Goal: Transaction & Acquisition: Obtain resource

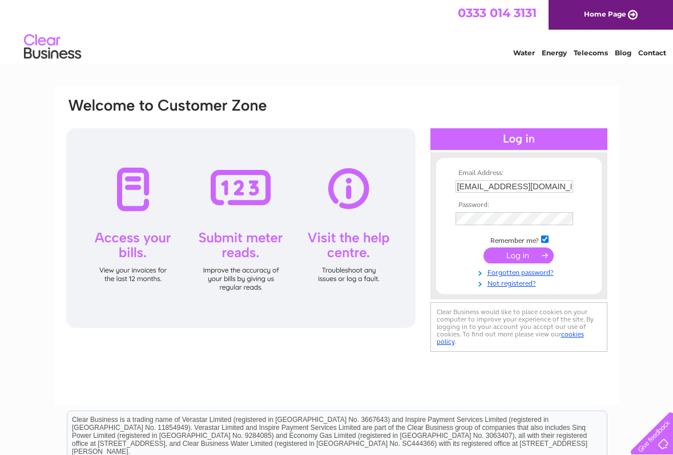
type input "WALTHAMSTOW@ohbaleaf.co.uk"
click at [541, 261] on input "submit" at bounding box center [518, 256] width 70 height 16
click at [529, 255] on input "submit" at bounding box center [518, 256] width 70 height 16
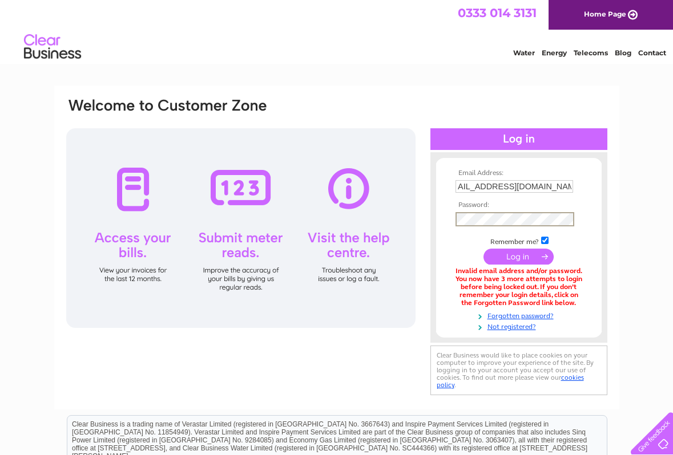
click at [534, 189] on input "WALTHAMSTOW@ohbaleaf.co.uk" at bounding box center [514, 186] width 118 height 13
click at [534, 189] on input "WALTHAMSTOW@ohbaleaf.co.uk" at bounding box center [514, 187] width 119 height 14
type input "WALTHAMSTOW@"
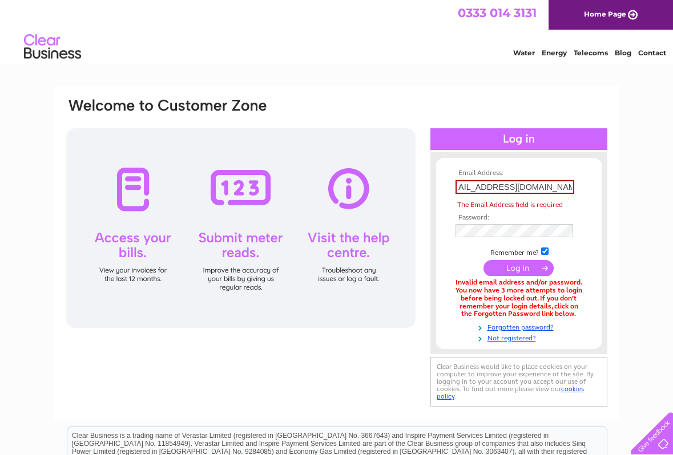
type input "info@ohbaleaf.co.uk"
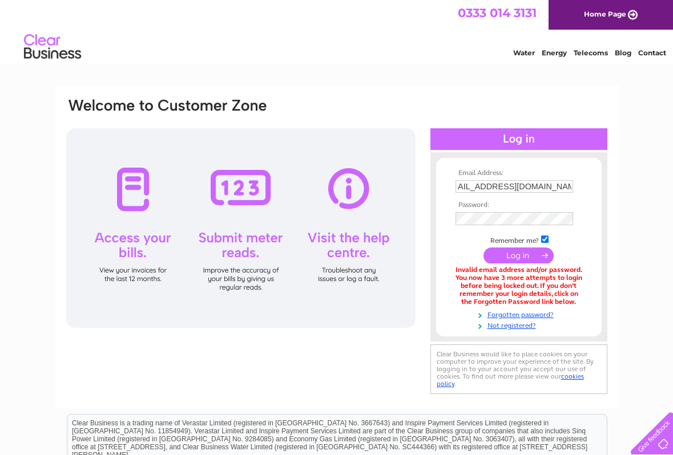
click at [535, 267] on div "Invalid email address and/or password. You now have 3 more attempts to login be…" at bounding box center [518, 286] width 127 height 39
click at [526, 260] on input "submit" at bounding box center [518, 256] width 70 height 16
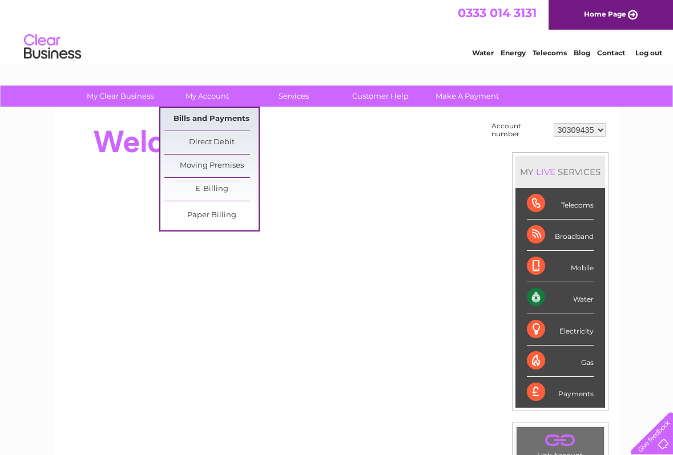
click at [204, 119] on link "Bills and Payments" at bounding box center [211, 119] width 94 height 23
click at [205, 114] on link "Bills and Payments" at bounding box center [211, 119] width 94 height 23
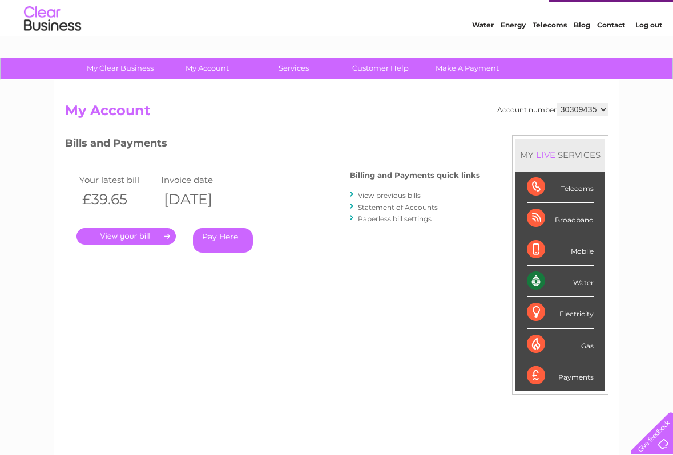
scroll to position [28, 0]
click at [392, 193] on link "View previous bills" at bounding box center [389, 195] width 63 height 9
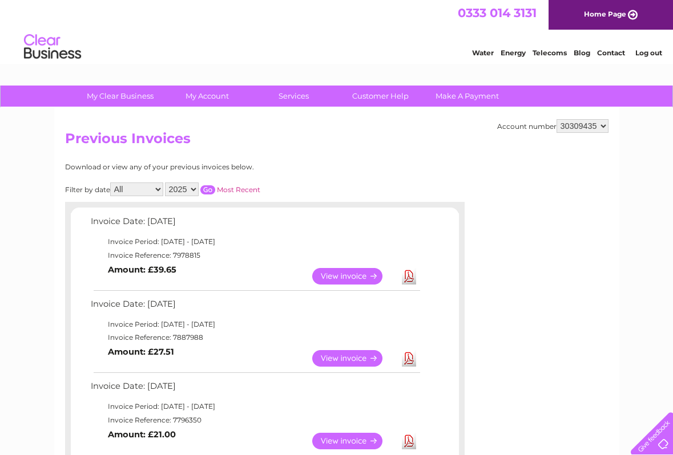
click at [338, 269] on link "View" at bounding box center [354, 276] width 84 height 17
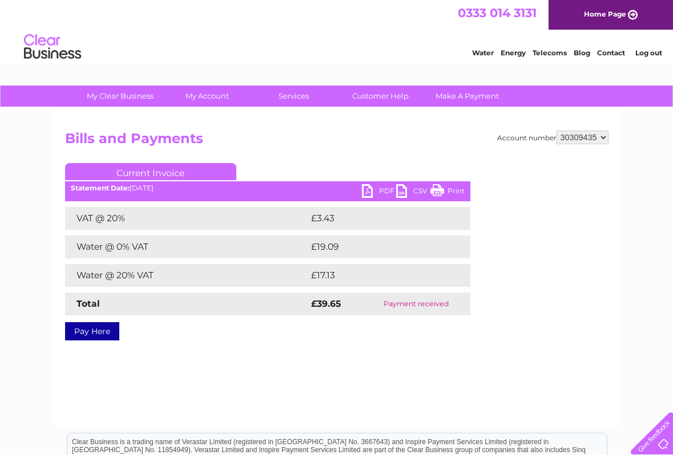
click at [376, 182] on ul "Current Invoice" at bounding box center [267, 173] width 405 height 21
click at [374, 191] on link "PDF" at bounding box center [379, 192] width 34 height 17
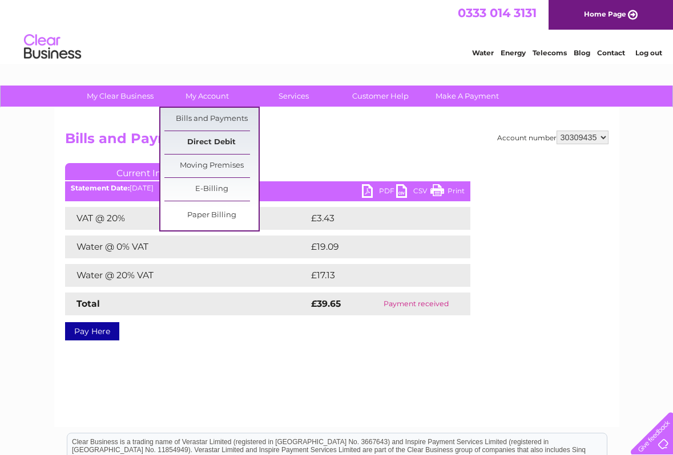
click at [201, 140] on link "Direct Debit" at bounding box center [211, 142] width 94 height 23
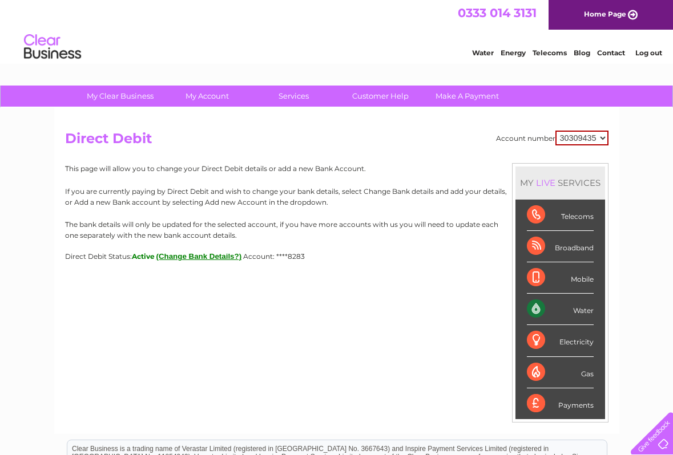
drag, startPoint x: 66, startPoint y: 136, endPoint x: 324, endPoint y: 269, distance: 290.5
click at [324, 269] on div "Account number 30309435 Direct Debit MY LIVE SERVICES Telecoms Broadband Mobile…" at bounding box center [336, 271] width 565 height 326
click at [304, 286] on div "Account number 30309435 Direct Debit MY LIVE SERVICES Telecoms Broadband Mobile…" at bounding box center [336, 271] width 565 height 326
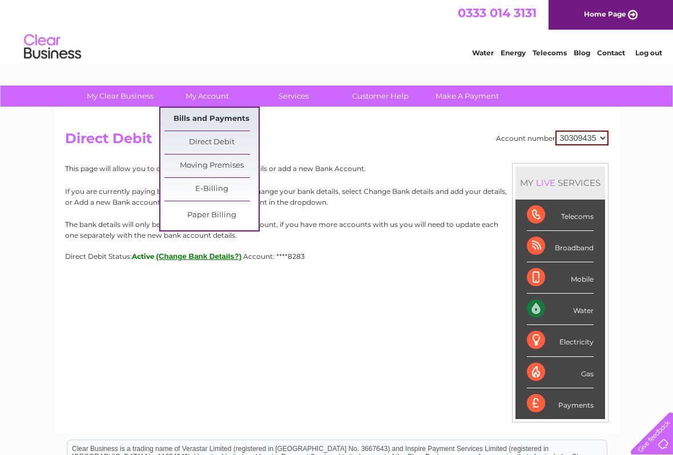
click at [213, 126] on link "Bills and Payments" at bounding box center [211, 119] width 94 height 23
click at [213, 124] on link "Bills and Payments" at bounding box center [211, 119] width 94 height 23
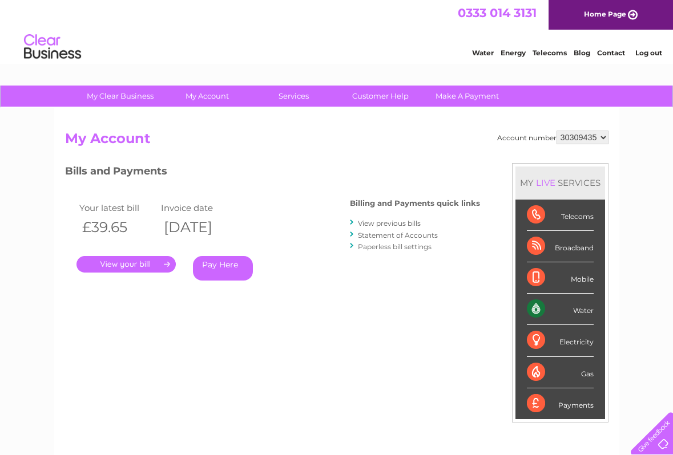
click at [386, 224] on link "View previous bills" at bounding box center [389, 223] width 63 height 9
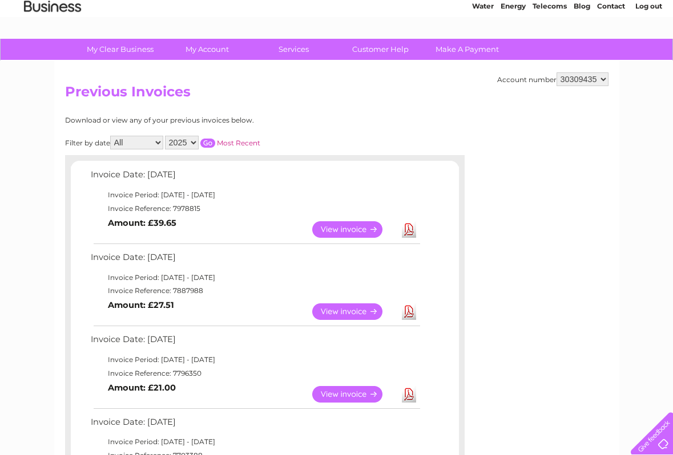
scroll to position [48, 0]
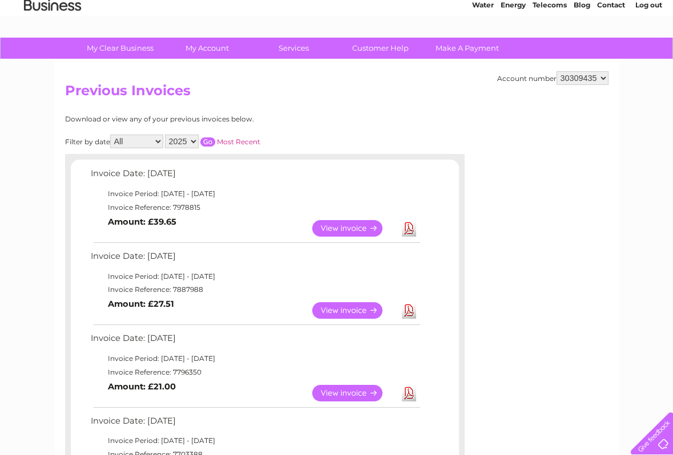
click at [365, 227] on link "View" at bounding box center [354, 228] width 84 height 17
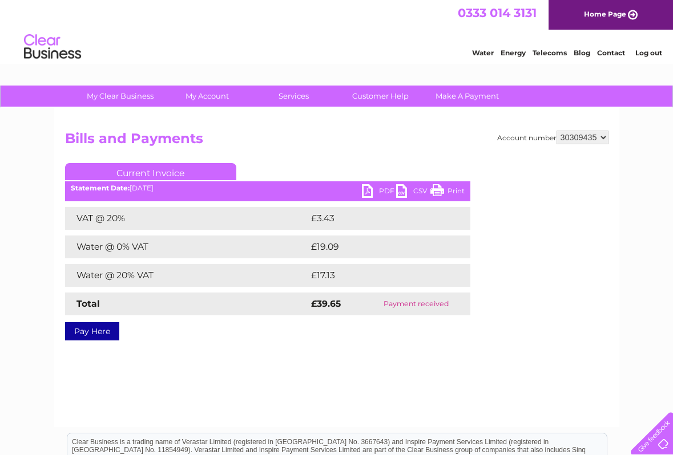
click at [376, 188] on link "PDF" at bounding box center [379, 192] width 34 height 17
